Goal: Task Accomplishment & Management: Use online tool/utility

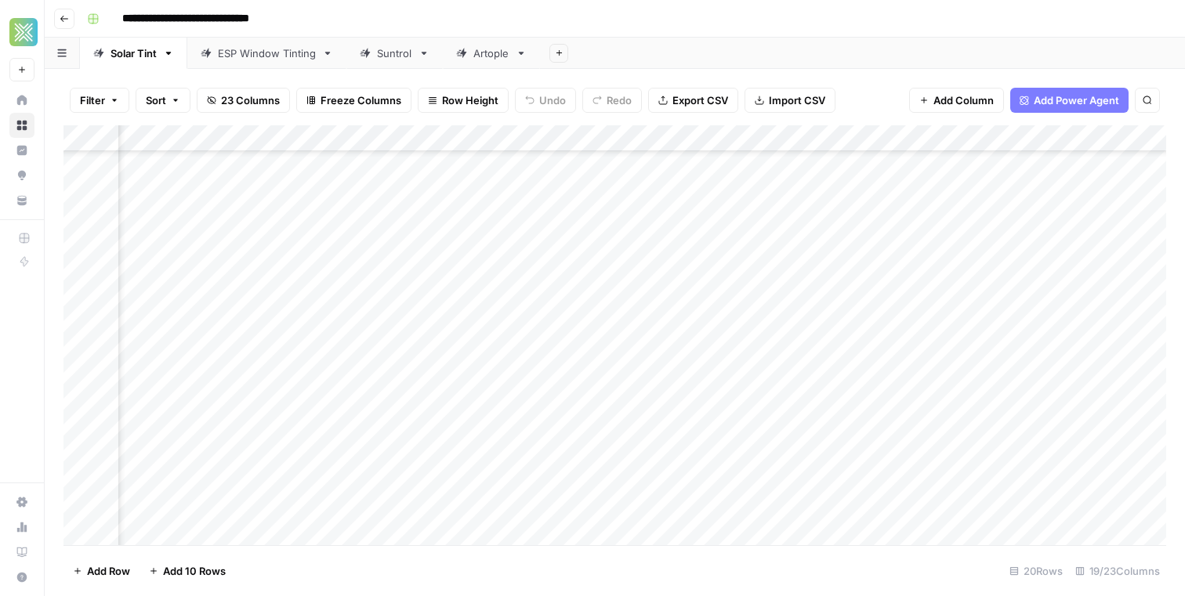
scroll to position [164, 2136]
click at [420, 381] on div "Add Column" at bounding box center [614, 335] width 1103 height 420
click at [858, 378] on div "Add Column" at bounding box center [614, 335] width 1103 height 420
click at [869, 375] on div "Add Column" at bounding box center [614, 335] width 1103 height 420
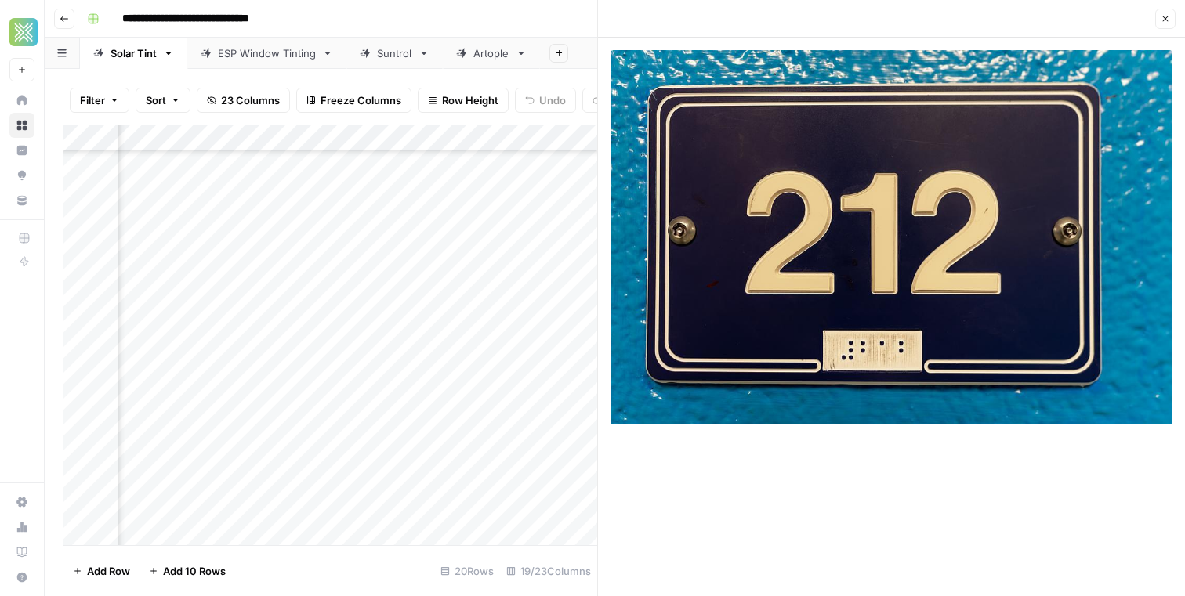
click at [1172, 12] on button "Close" at bounding box center [1165, 19] width 20 height 20
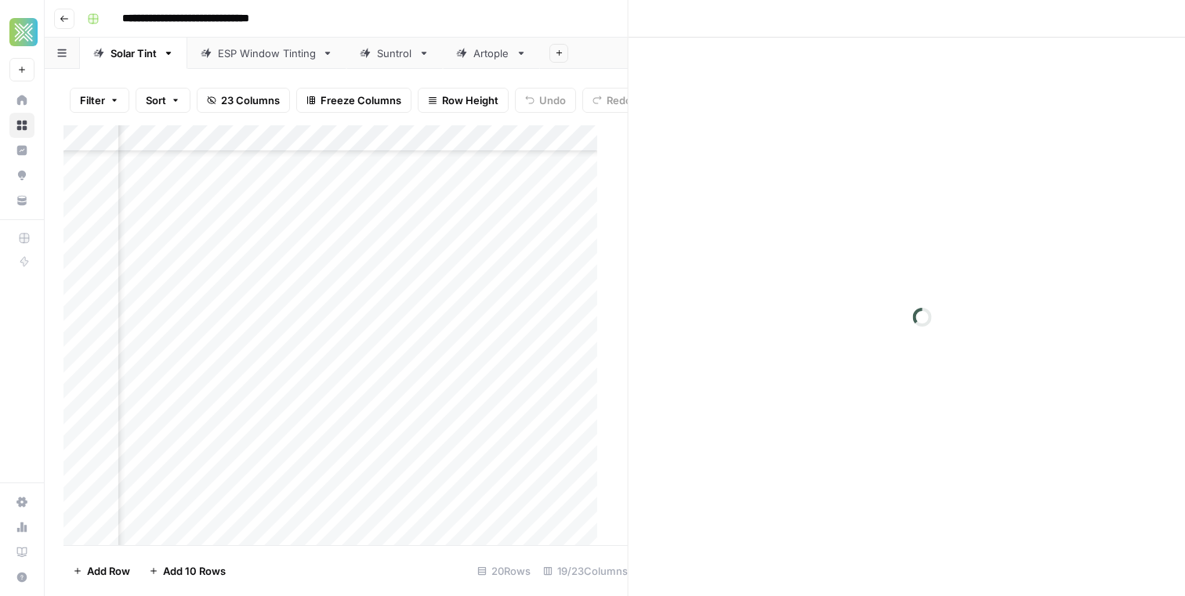
click at [1164, 12] on div "**********" at bounding box center [625, 18] width 1089 height 25
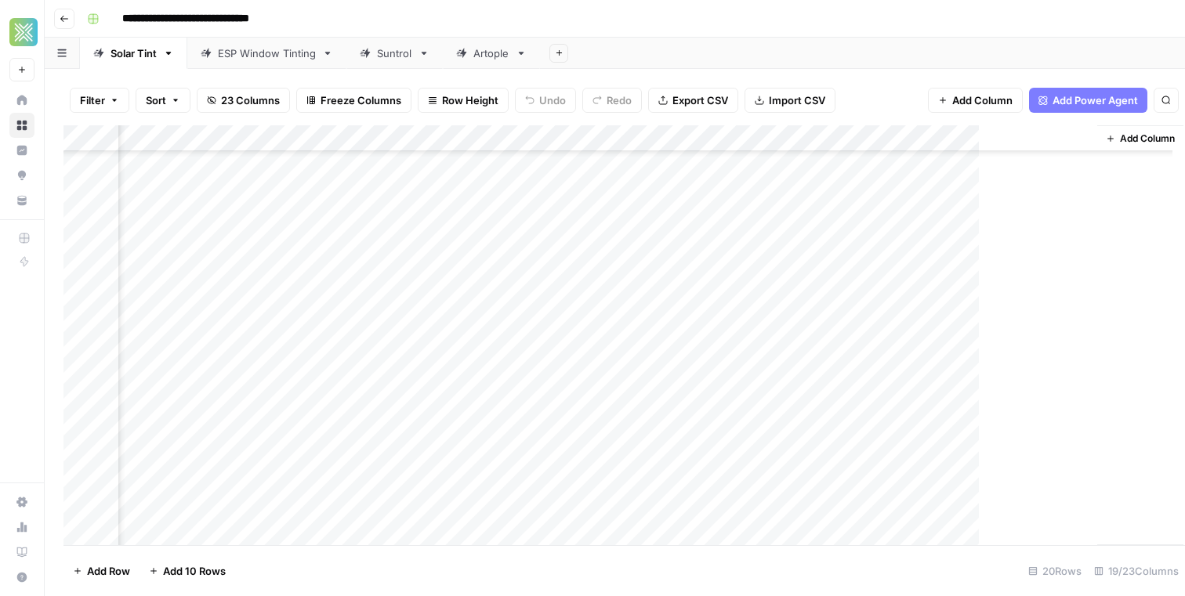
scroll to position [164, 2117]
click at [672, 372] on div "Add Column" at bounding box center [614, 335] width 1103 height 420
click at [346, 373] on div "Add Column" at bounding box center [614, 335] width 1103 height 420
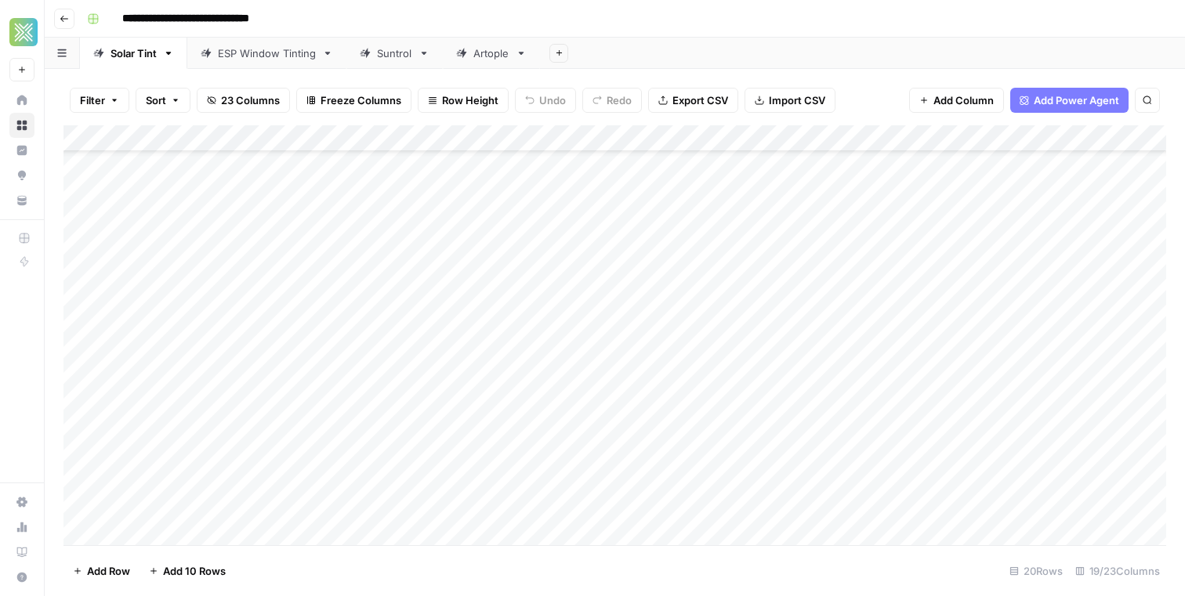
scroll to position [84, 0]
click at [388, 450] on div "Add Column" at bounding box center [614, 335] width 1103 height 420
click at [747, 451] on div "Add Column" at bounding box center [614, 335] width 1103 height 420
click at [747, 451] on textarea "**********" at bounding box center [798, 455] width 251 height 22
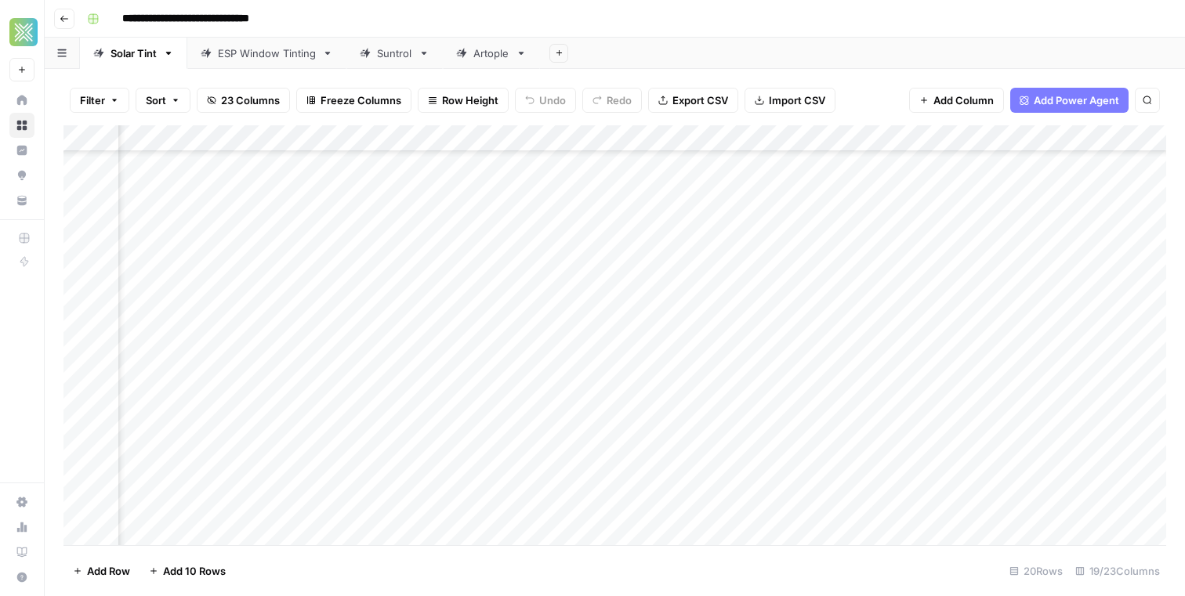
click at [1016, 459] on div "Add Column" at bounding box center [614, 335] width 1103 height 420
click at [962, 453] on div "Add Column" at bounding box center [614, 335] width 1103 height 420
click at [962, 453] on textarea "**********" at bounding box center [1032, 455] width 301 height 22
click at [855, 460] on div "Add Column" at bounding box center [614, 335] width 1103 height 420
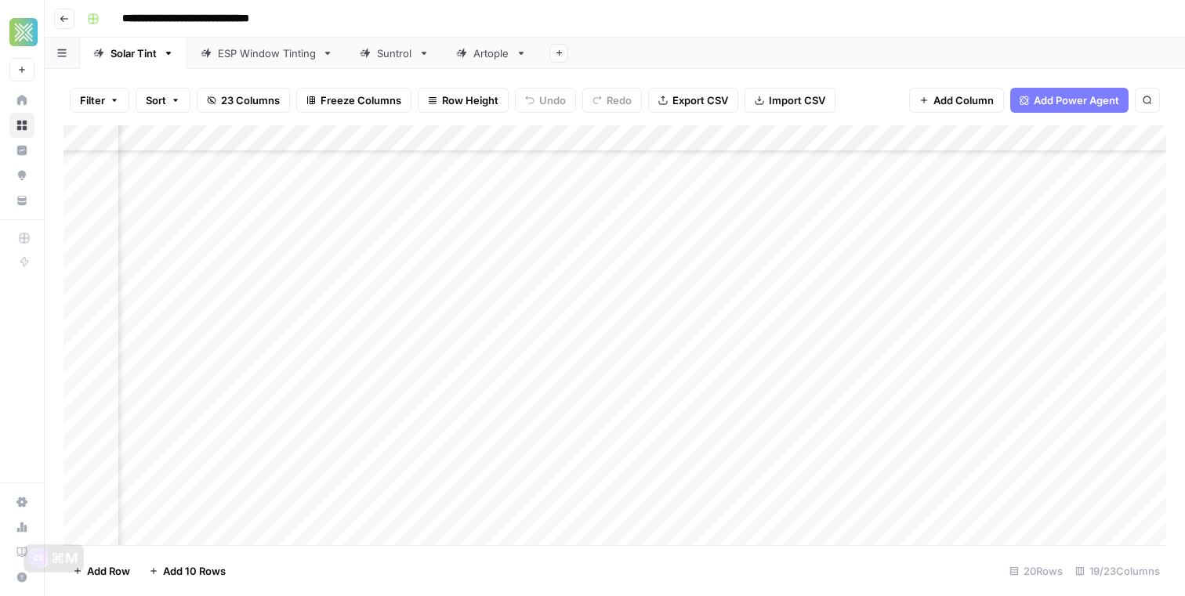
scroll to position [84, 1712]
click at [922, 454] on div "Add Column" at bounding box center [614, 335] width 1103 height 420
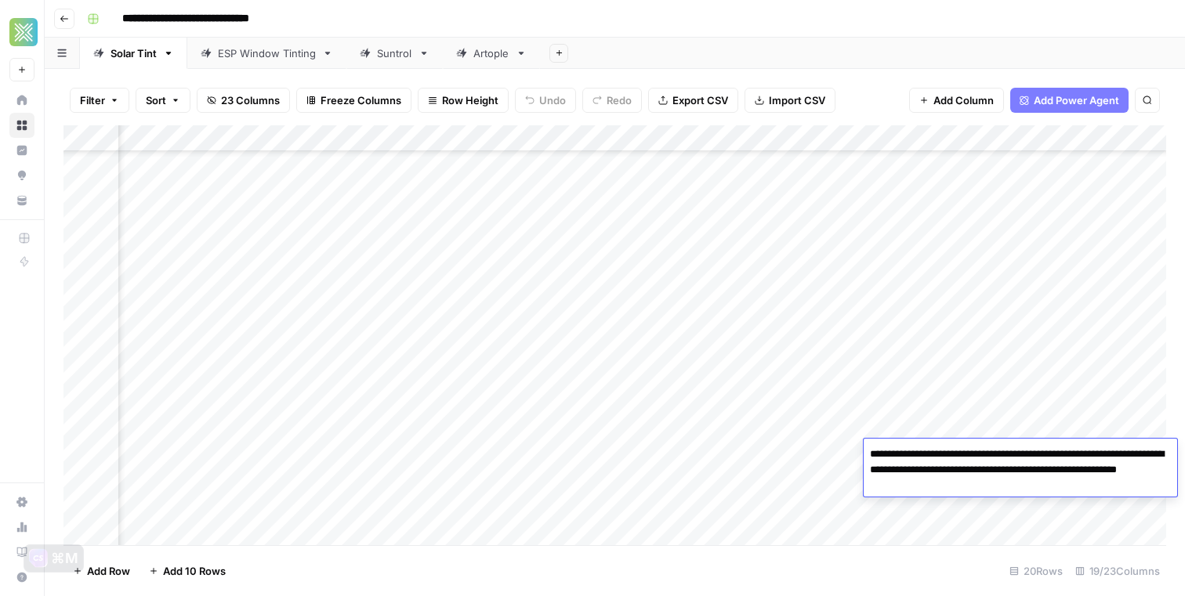
click at [610, 492] on div "Add Column" at bounding box center [614, 335] width 1103 height 420
